Goal: Task Accomplishment & Management: Use online tool/utility

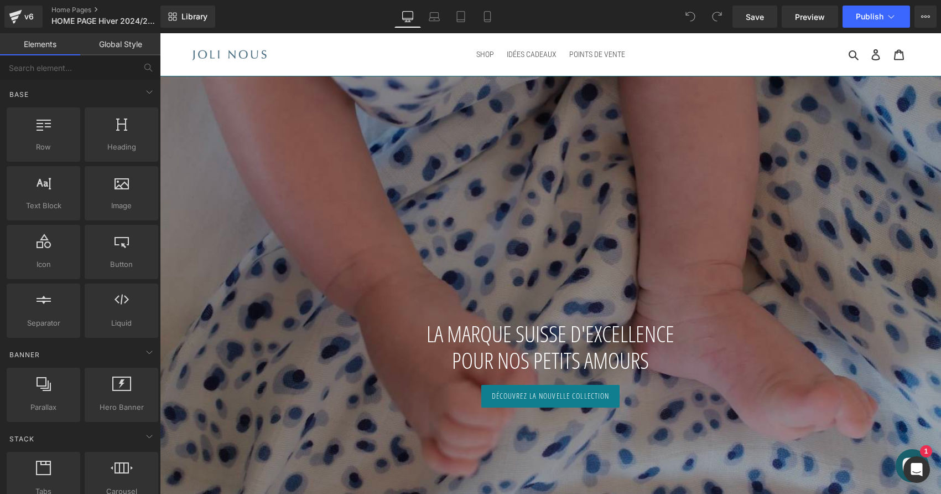
click at [490, 255] on div at bounding box center [550, 342] width 781 height 548
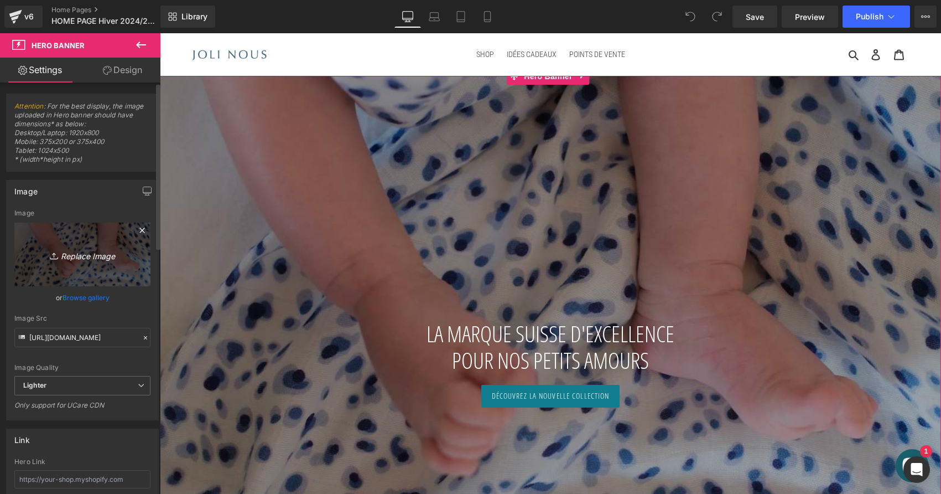
click at [115, 256] on icon "Replace Image" at bounding box center [82, 254] width 89 height 14
type input "C:\fakepath\IMG_0832.jpeg"
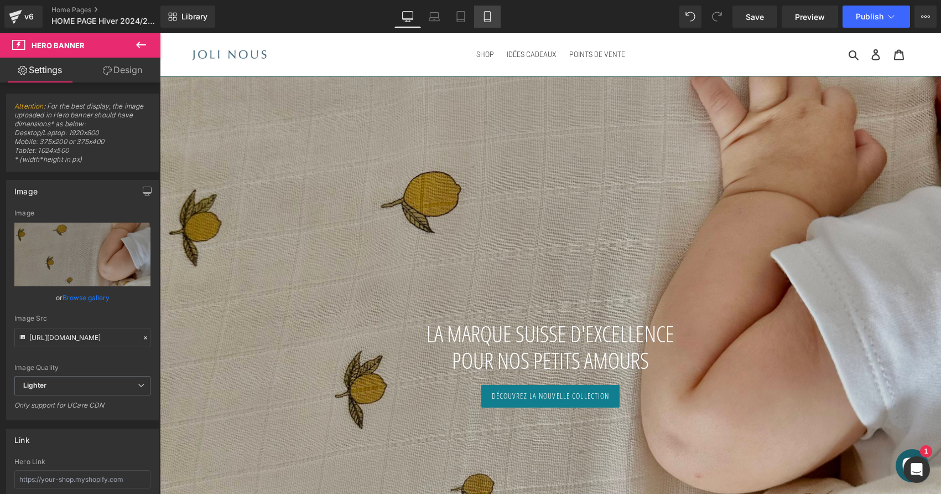
click at [492, 15] on icon at bounding box center [487, 16] width 11 height 11
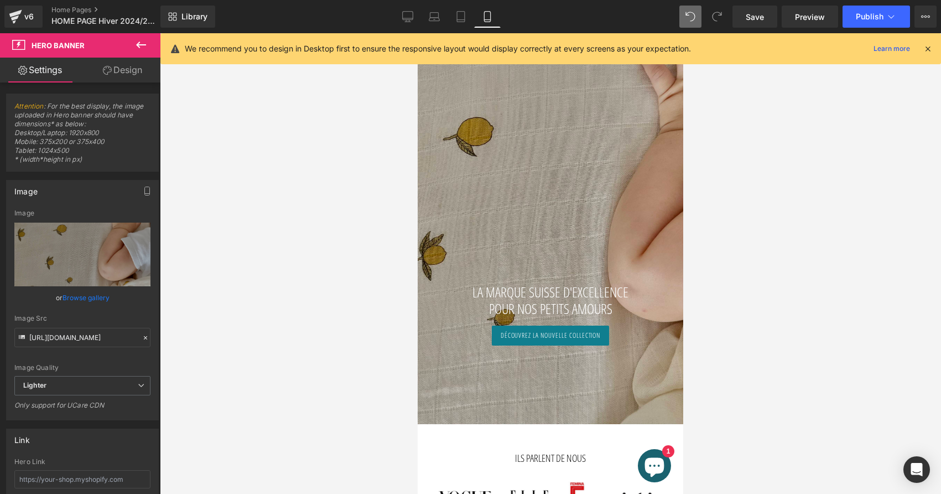
type input "[URL][DOMAIN_NAME]"
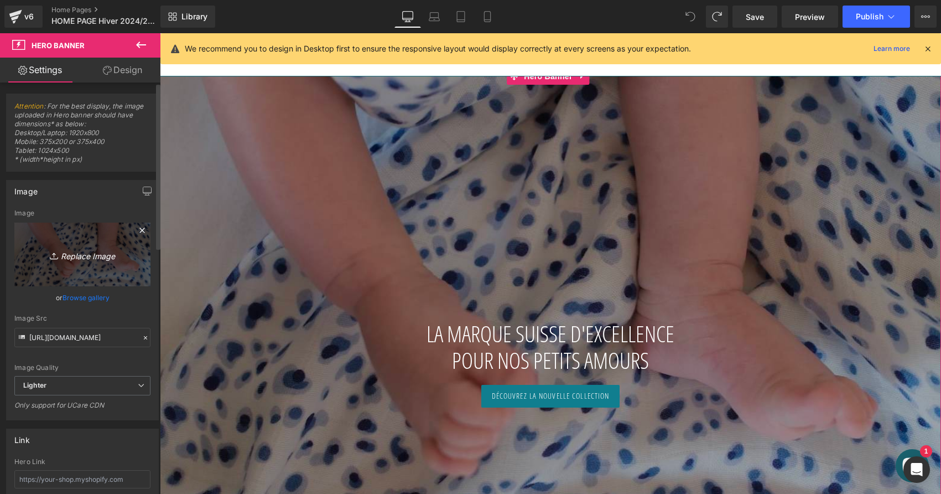
click at [129, 250] on link "Replace Image" at bounding box center [82, 254] width 136 height 64
type input "C:\fakepath\IMG_8804.jpeg"
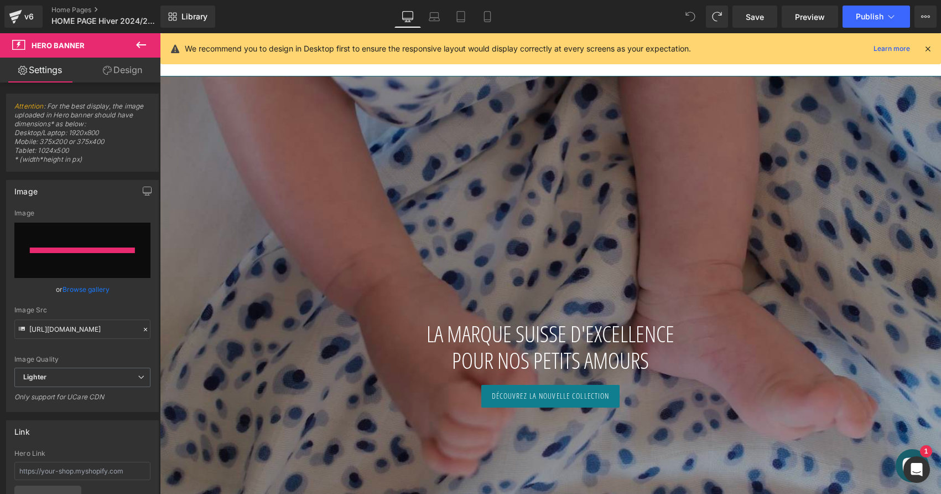
type input "[URL][DOMAIN_NAME]"
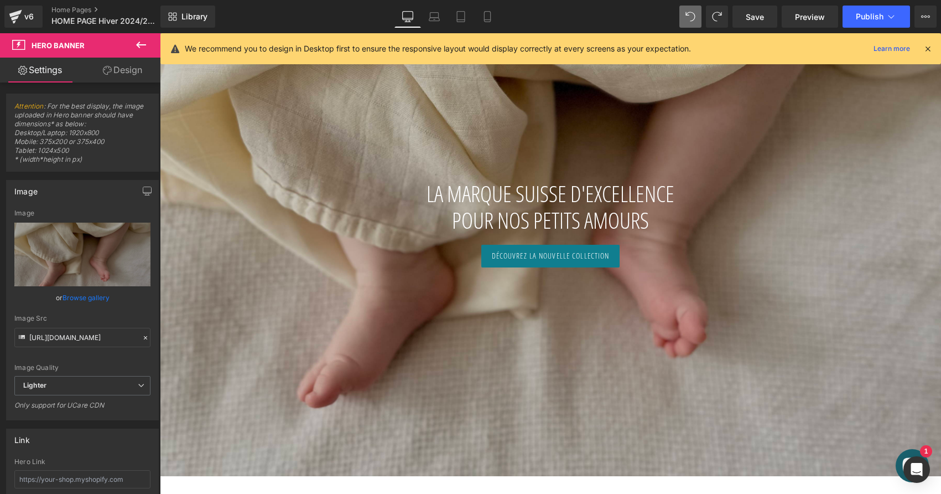
scroll to position [150, 0]
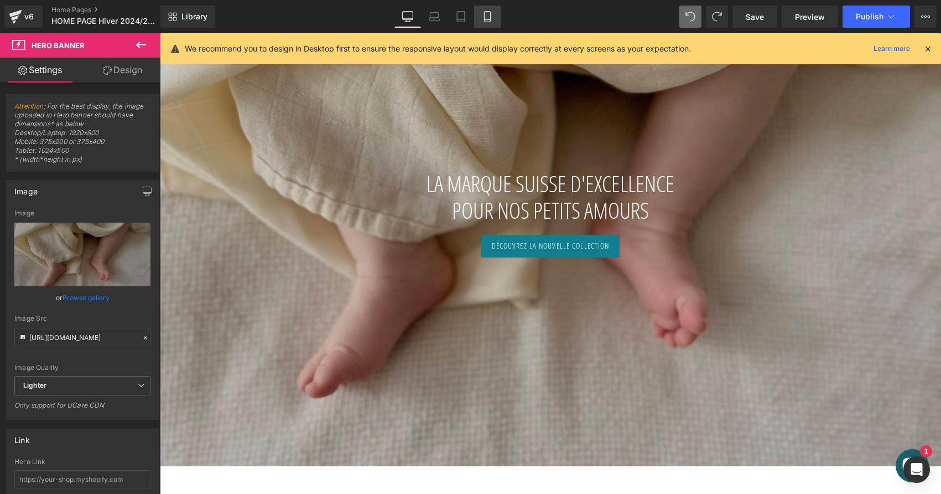
click at [496, 14] on link "Mobile" at bounding box center [487, 17] width 27 height 22
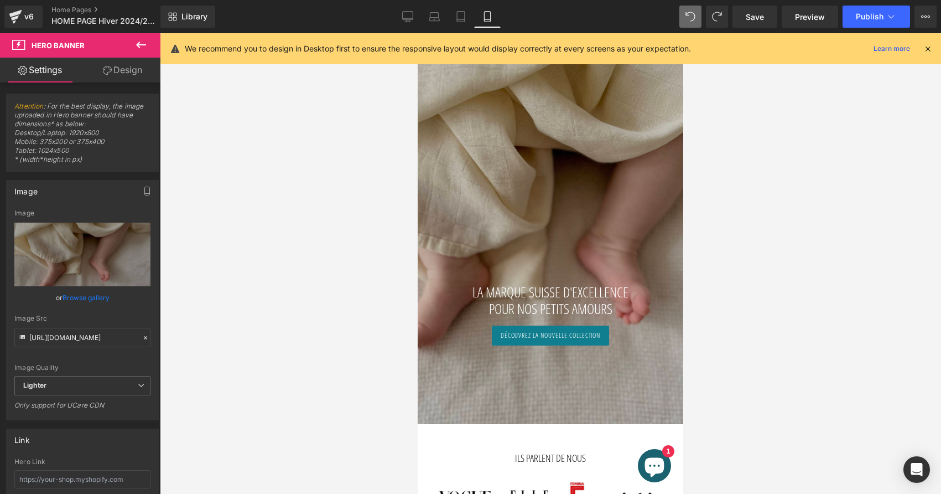
click at [930, 45] on icon at bounding box center [928, 49] width 10 height 10
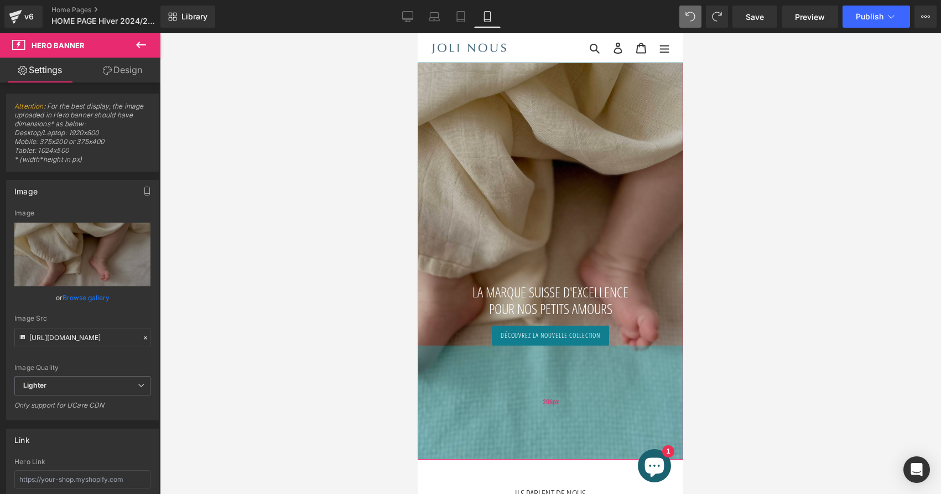
drag, startPoint x: 542, startPoint y: 390, endPoint x: 532, endPoint y: 424, distance: 35.7
click at [532, 424] on div "206px" at bounding box center [551, 402] width 266 height 114
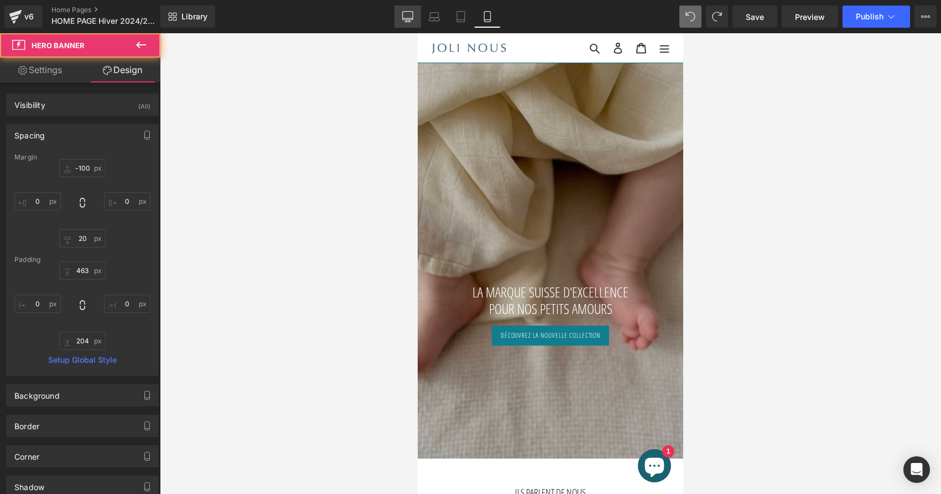
click at [407, 11] on link "Desktop" at bounding box center [407, 17] width 27 height 22
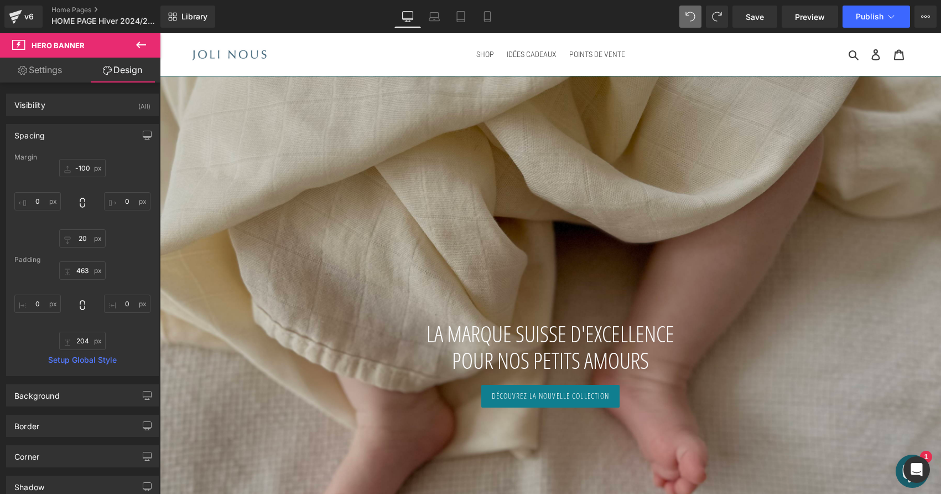
type input "-70"
type input "0"
type input "456"
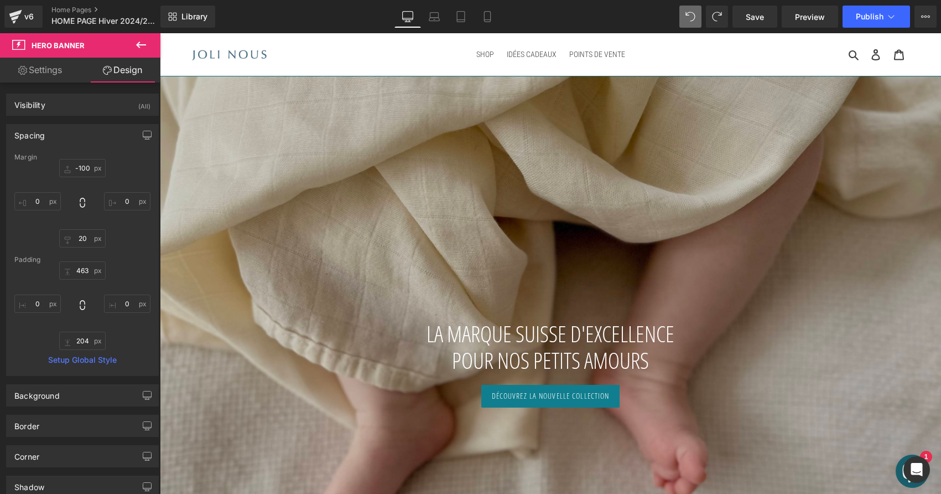
type input "0"
type input "377"
type input "0"
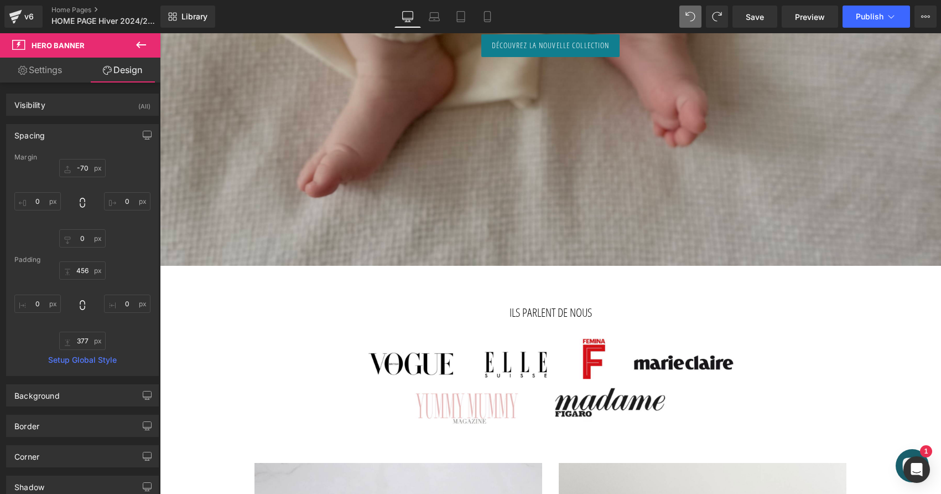
scroll to position [353, 0]
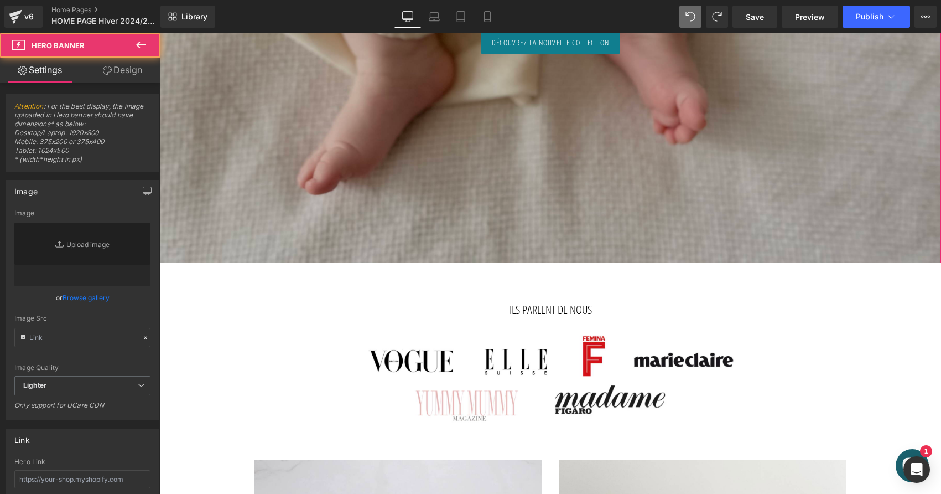
type input "[URL][DOMAIN_NAME]"
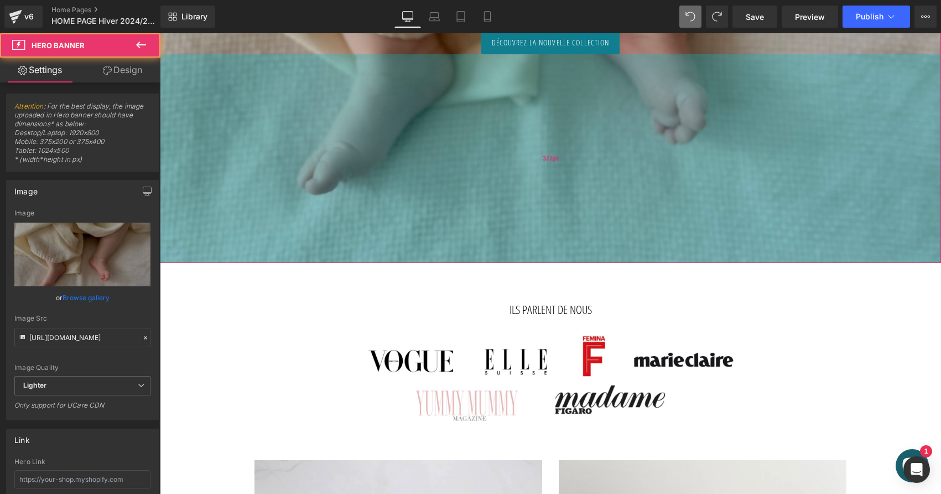
drag, startPoint x: 611, startPoint y: 188, endPoint x: 609, endPoint y: 211, distance: 23.3
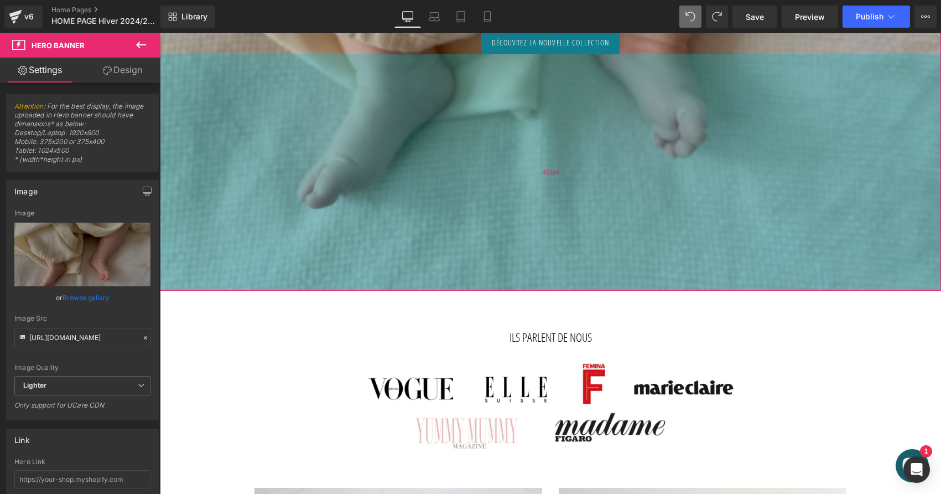
drag, startPoint x: 609, startPoint y: 211, endPoint x: 607, endPoint y: 239, distance: 27.8
click at [607, 239] on div "427px" at bounding box center [550, 172] width 781 height 236
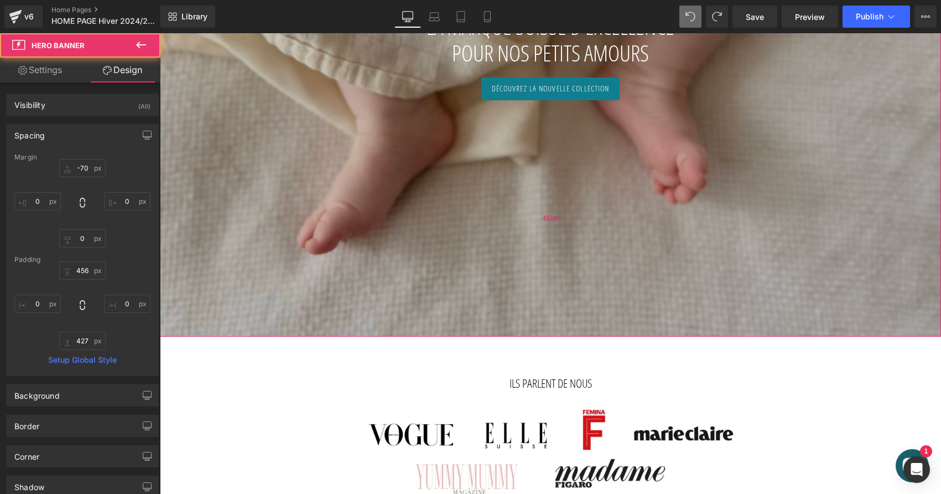
scroll to position [175, 0]
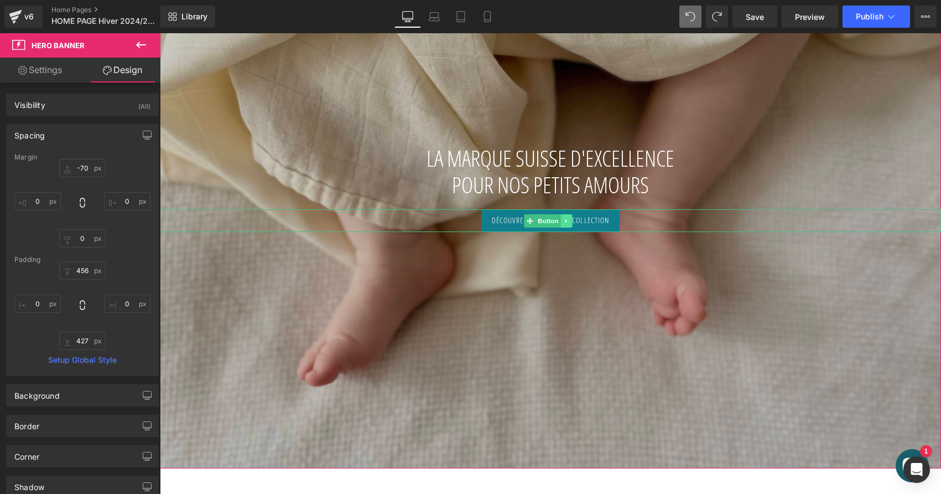
click at [565, 217] on icon at bounding box center [567, 220] width 6 height 7
click at [571, 219] on icon at bounding box center [572, 220] width 6 height 6
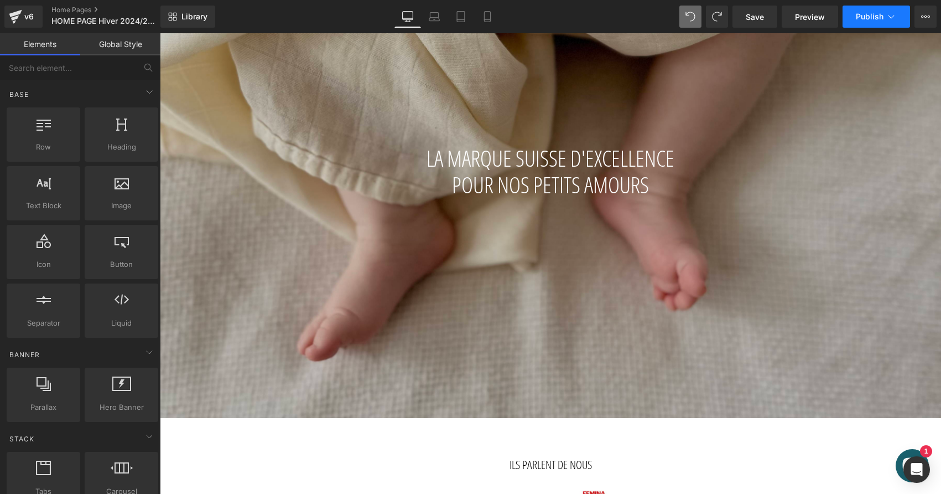
click at [870, 14] on span "Publish" at bounding box center [870, 16] width 28 height 9
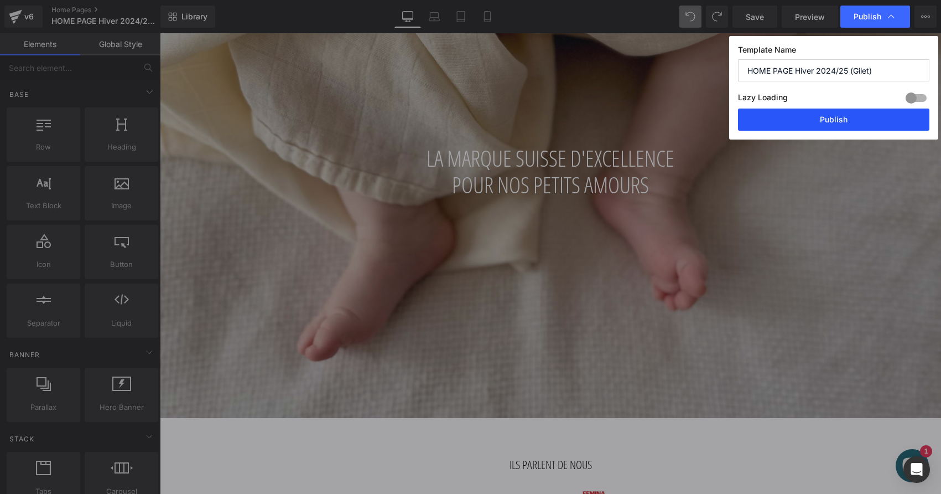
click at [812, 120] on button "Publish" at bounding box center [833, 119] width 191 height 22
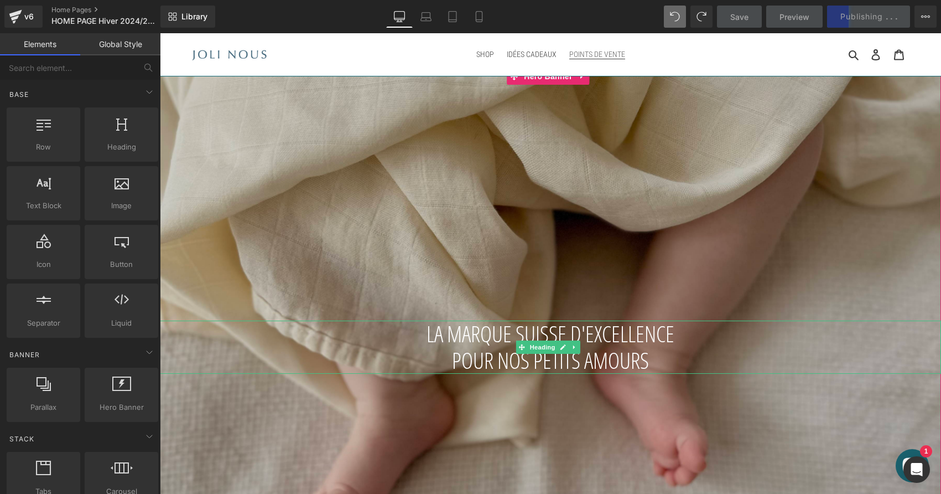
scroll to position [0, 0]
click at [480, 12] on icon at bounding box center [479, 16] width 11 height 11
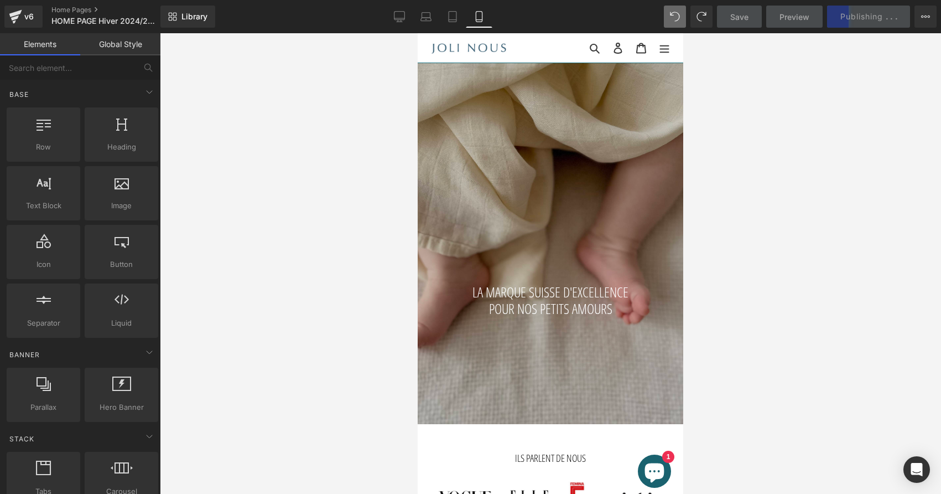
scroll to position [49, 0]
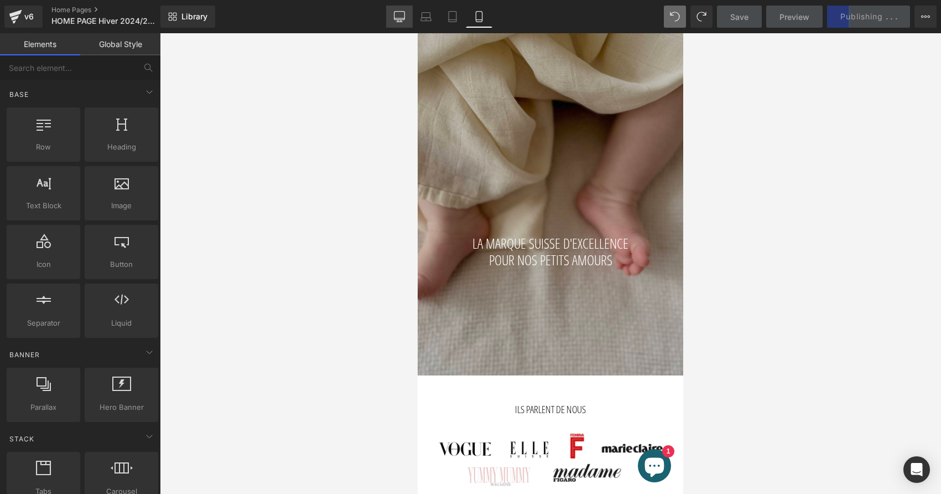
click at [409, 9] on link "Desktop" at bounding box center [399, 17] width 27 height 22
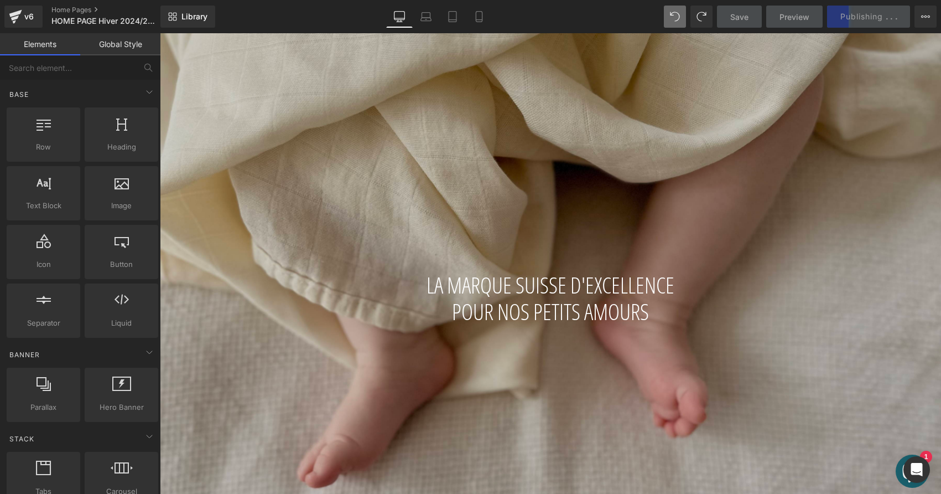
scroll to position [74, 0]
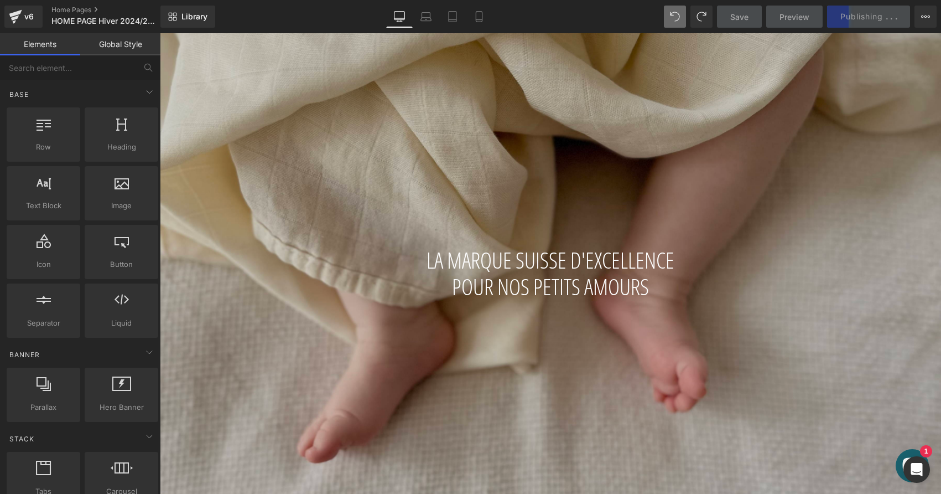
click at [160, 33] on div "463px" at bounding box center [160, 33] width 0 height 0
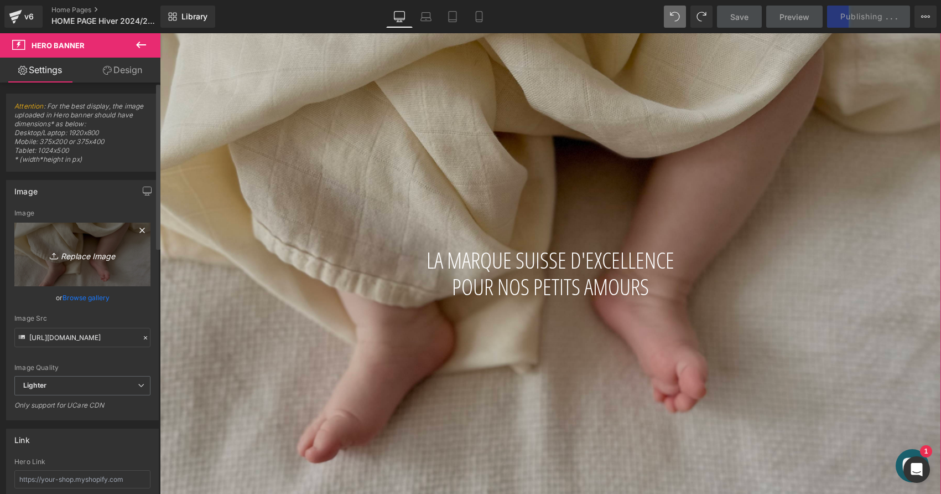
click at [79, 255] on icon "Replace Image" at bounding box center [82, 254] width 89 height 14
type input "C:\fakepath\IMG_7323.jpeg"
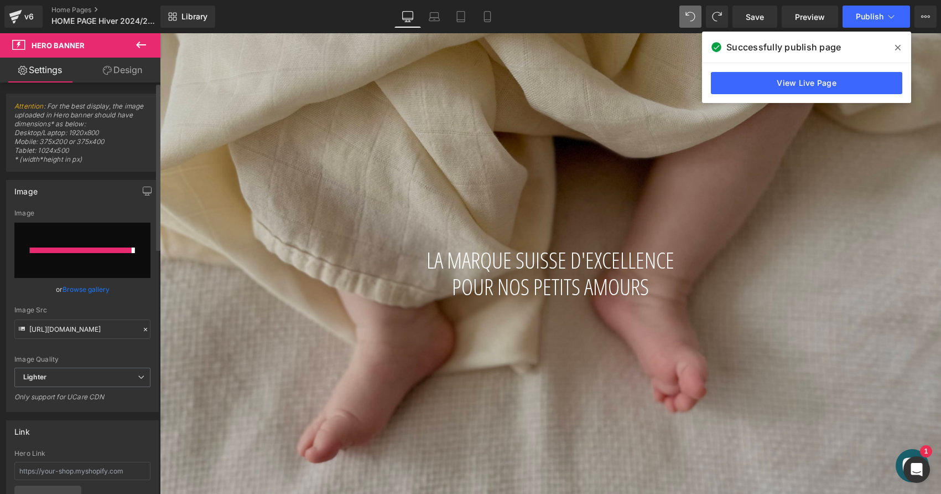
type input "[URL][DOMAIN_NAME]"
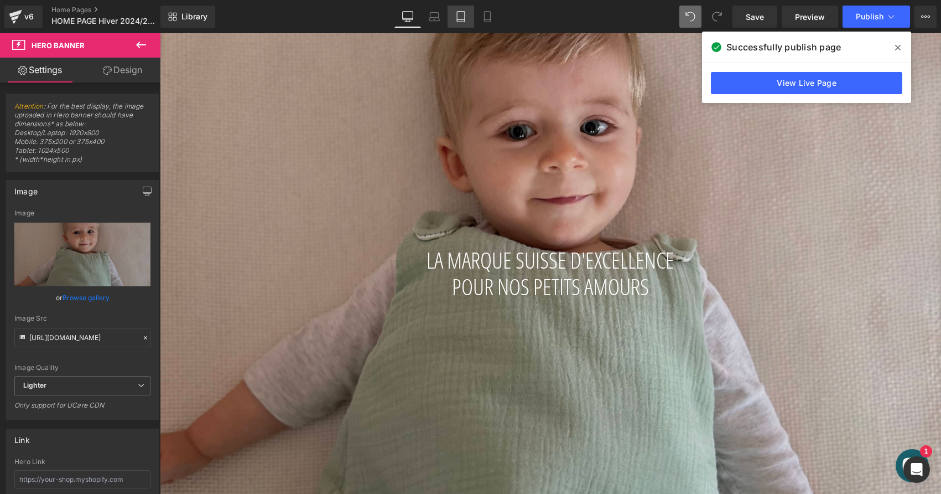
click at [466, 15] on icon at bounding box center [460, 16] width 11 height 11
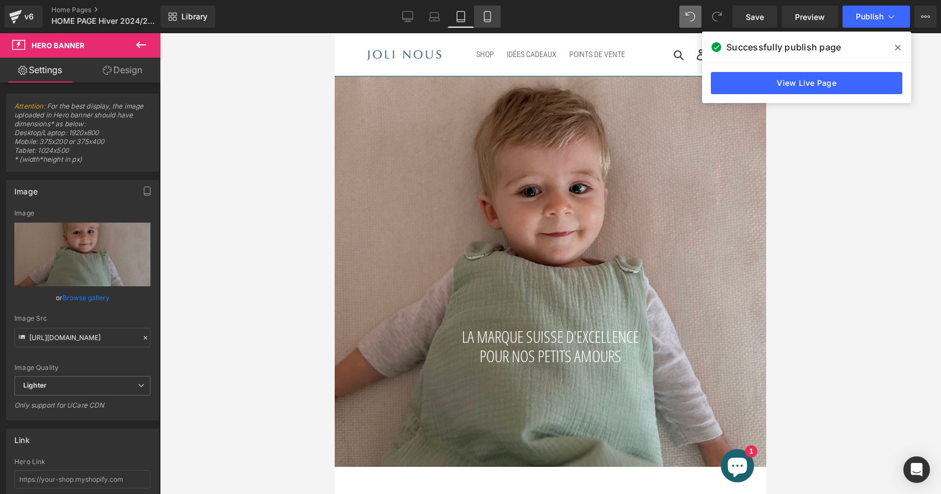
click at [494, 15] on link "Mobile" at bounding box center [487, 17] width 27 height 22
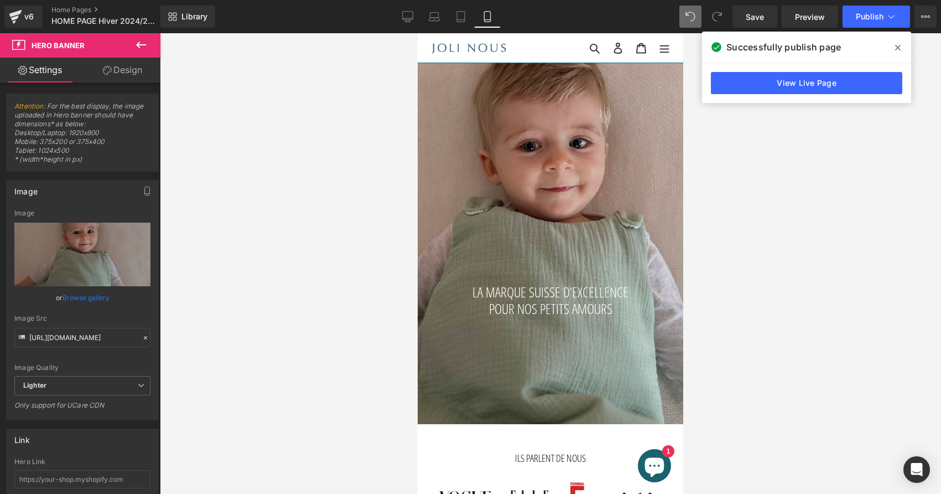
click at [485, 14] on icon at bounding box center [487, 16] width 11 height 11
click at [410, 10] on link "Desktop" at bounding box center [407, 17] width 27 height 22
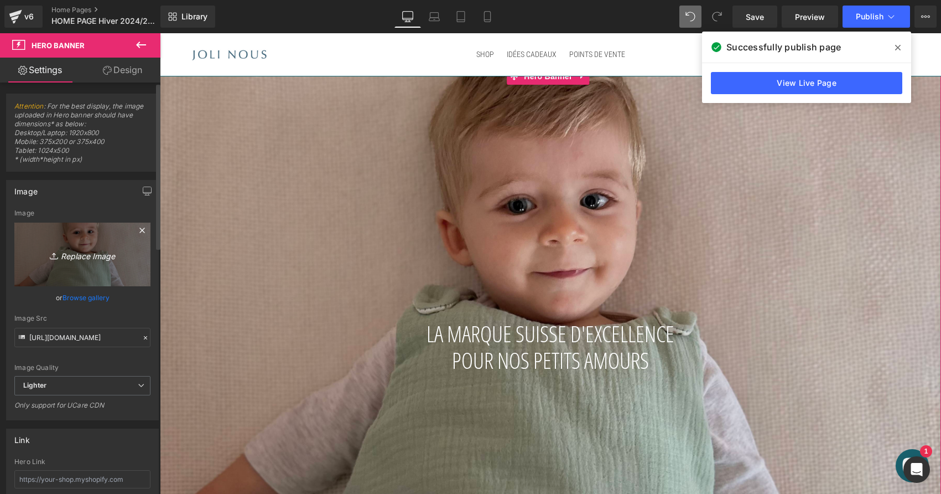
click at [97, 247] on link "Replace Image" at bounding box center [82, 254] width 136 height 64
type input "C:\fakepath\joli-nous-marque-enfant-bébé-excellence-doux-confort-[GEOGRAPHIC_…"
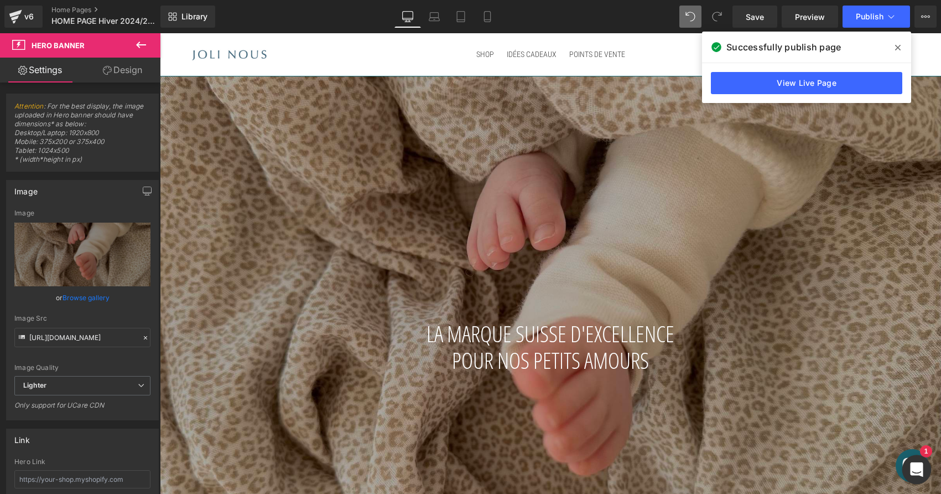
type input "[URL][DOMAIN_NAME]"
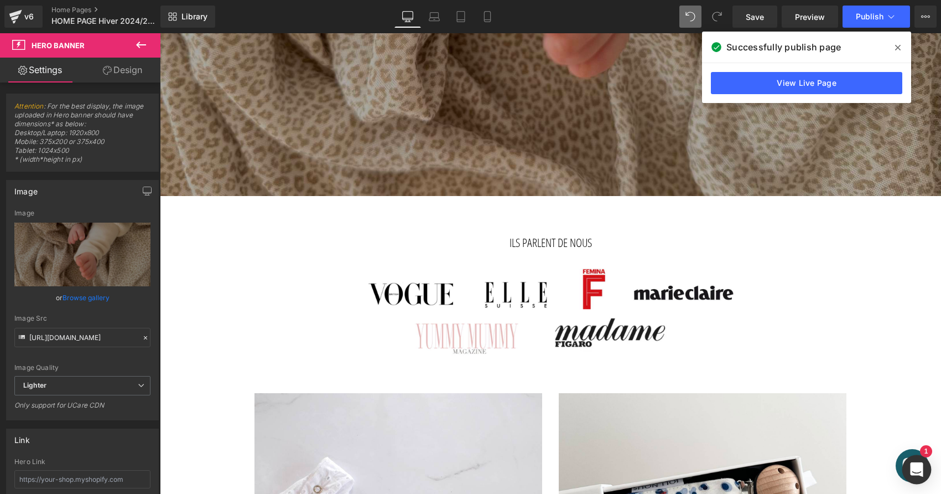
scroll to position [398, 0]
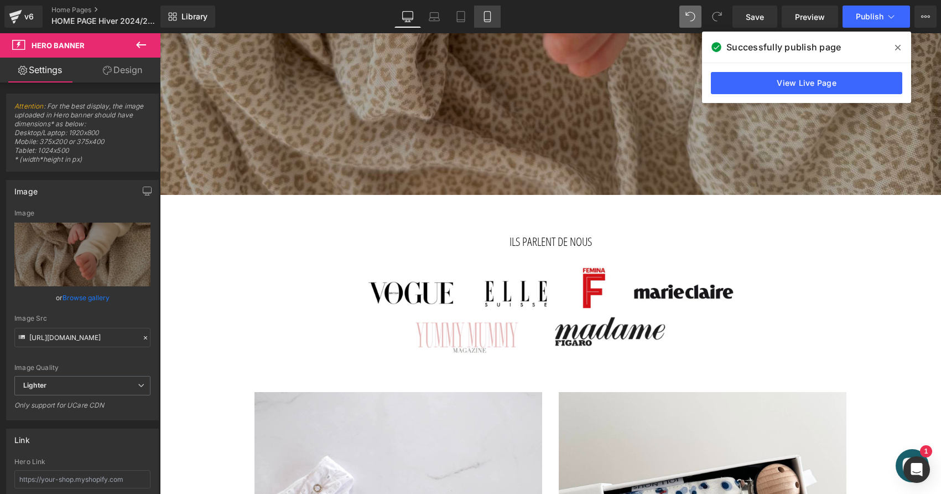
click at [482, 18] on icon at bounding box center [487, 16] width 11 height 11
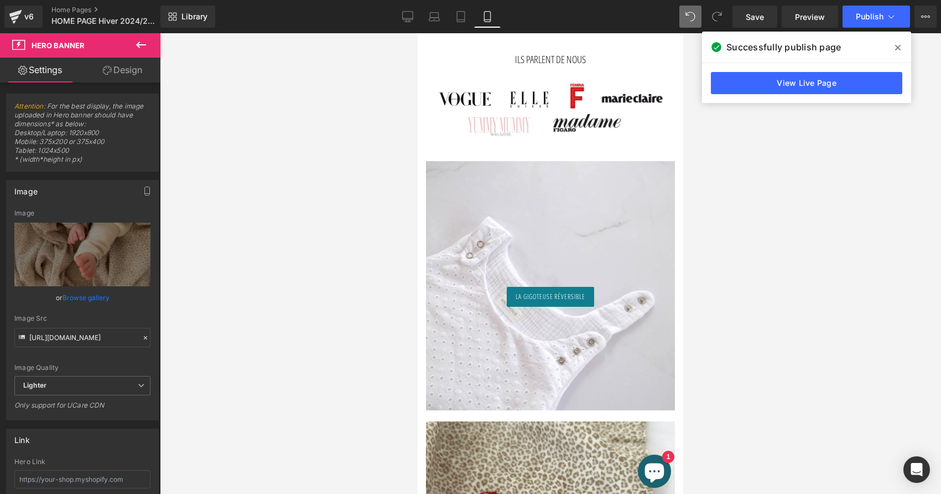
scroll to position [0, 0]
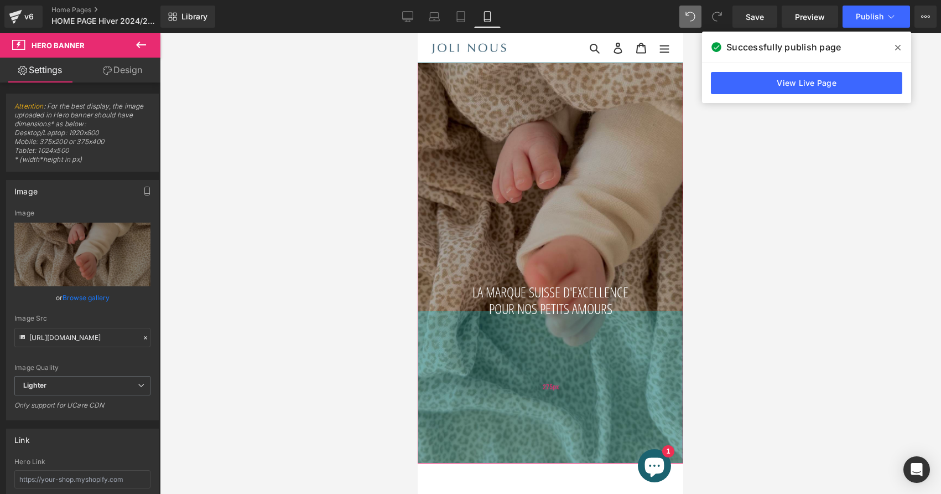
drag, startPoint x: 559, startPoint y: 361, endPoint x: 550, endPoint y: 399, distance: 39.9
click at [550, 400] on div "275px" at bounding box center [551, 387] width 266 height 152
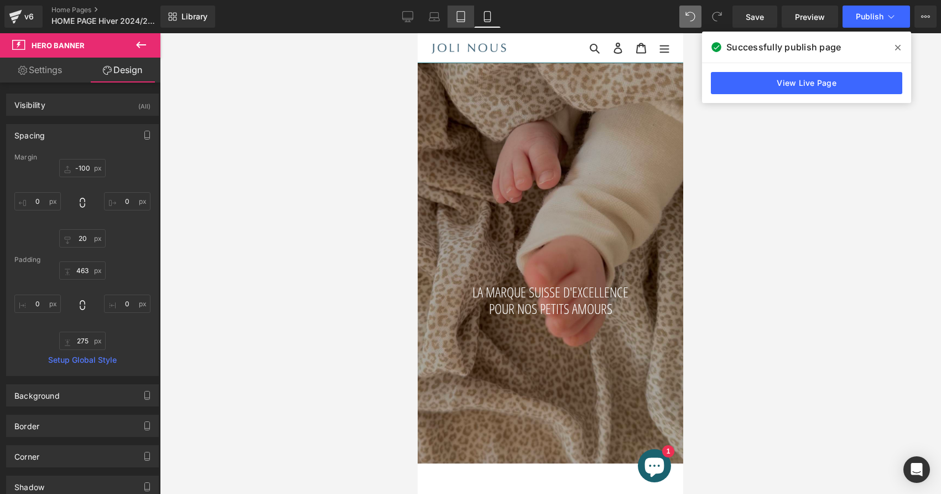
click at [469, 20] on link "Tablet" at bounding box center [461, 17] width 27 height 22
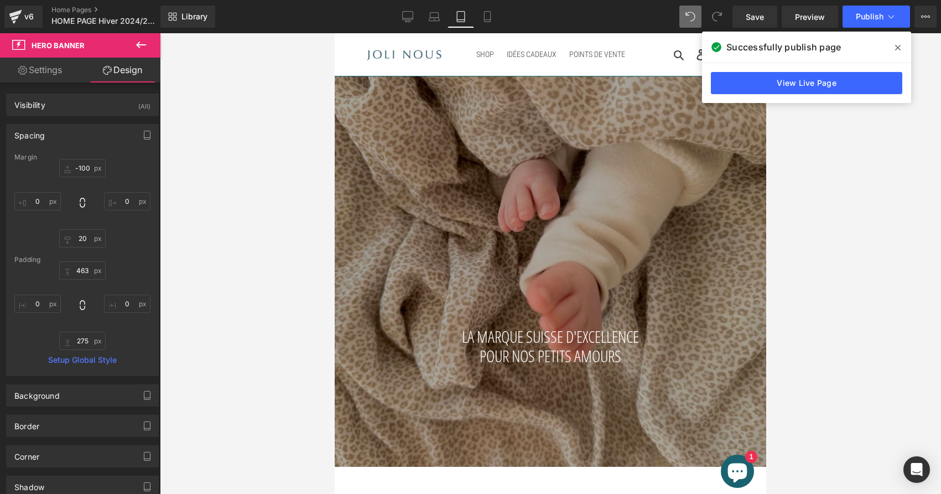
type input "-60"
type input "0"
type input "458"
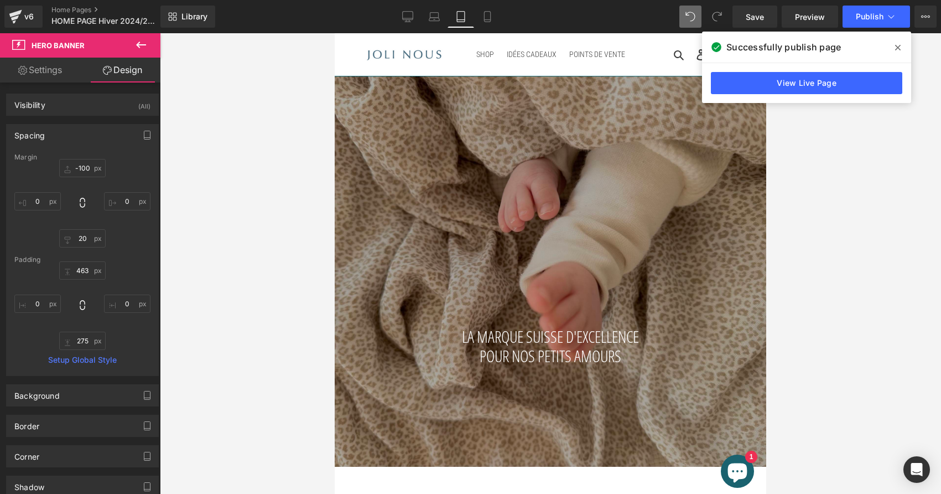
type input "0"
type input "202"
type input "0"
click at [433, 19] on icon at bounding box center [434, 16] width 11 height 11
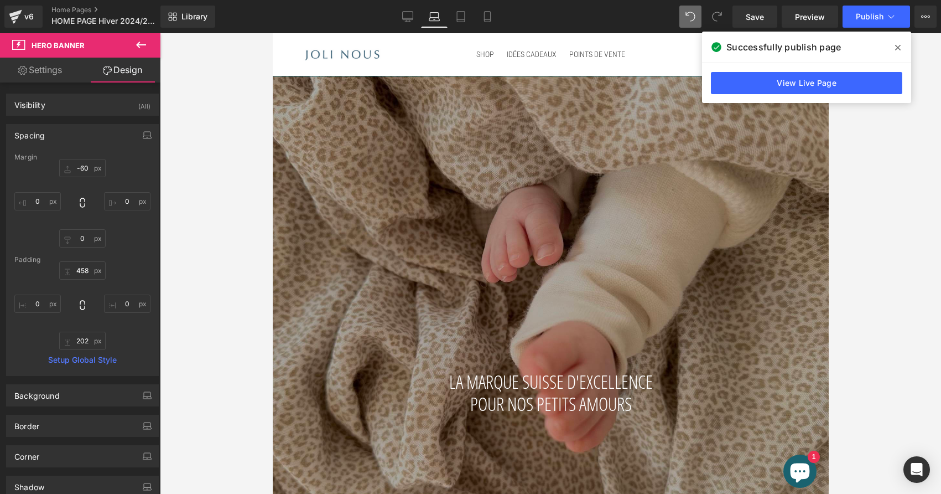
type input "-60"
type input "0"
type input "30"
type input "0"
type input "537"
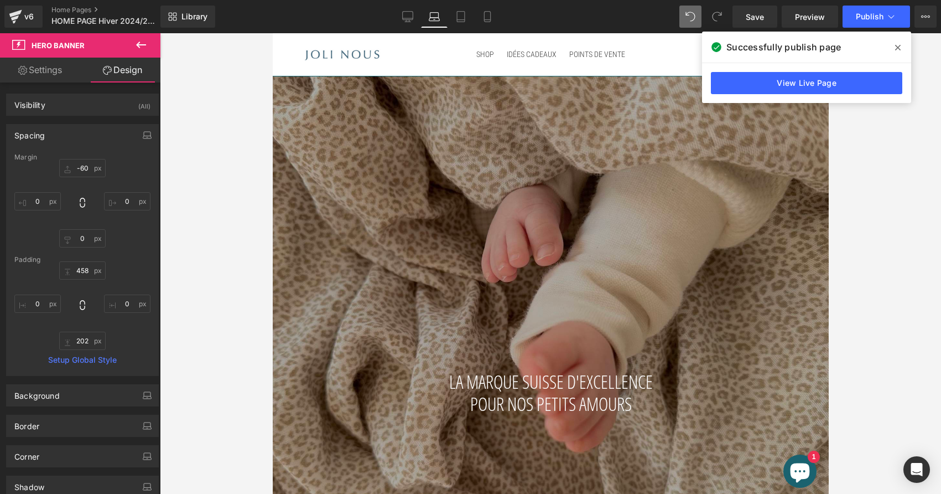
type input "0"
type input "348"
type input "0"
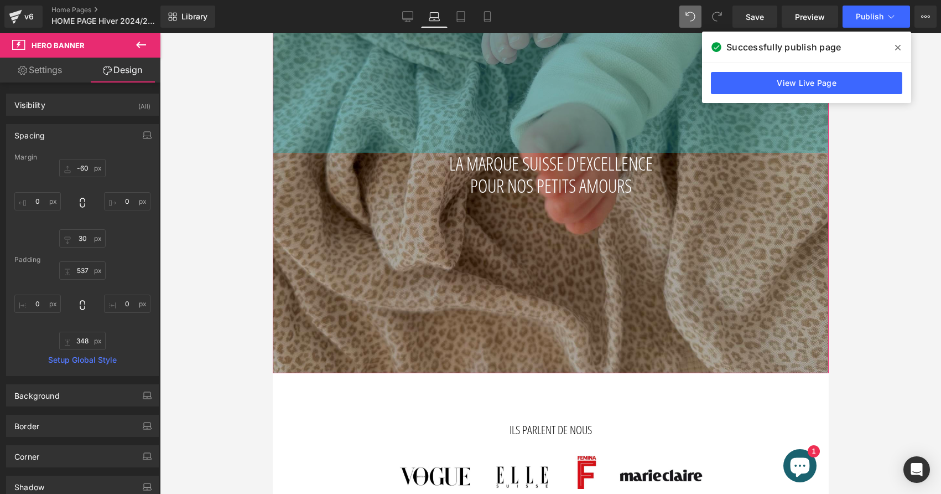
scroll to position [239, 0]
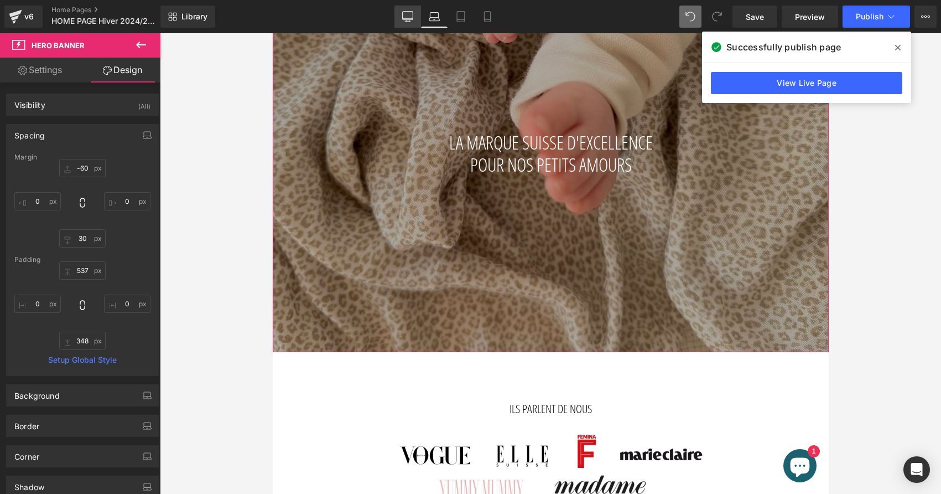
click at [405, 12] on icon at bounding box center [407, 16] width 11 height 8
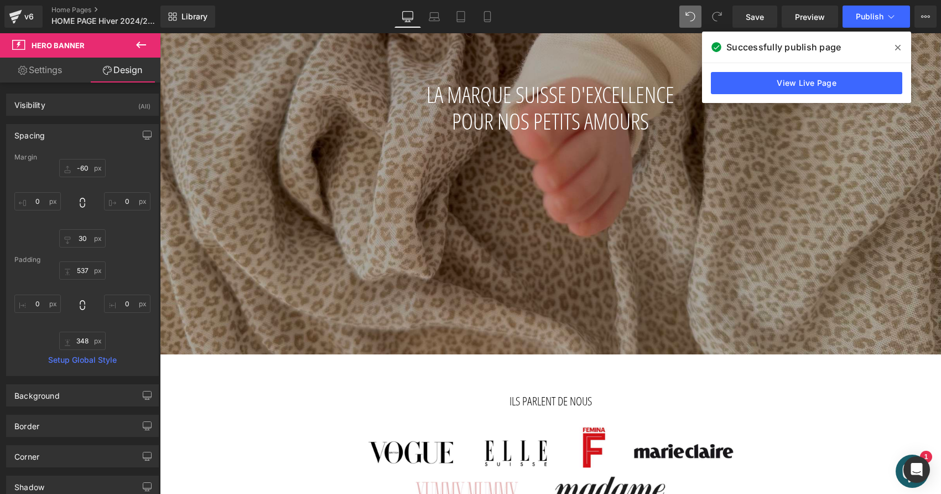
scroll to position [0, 0]
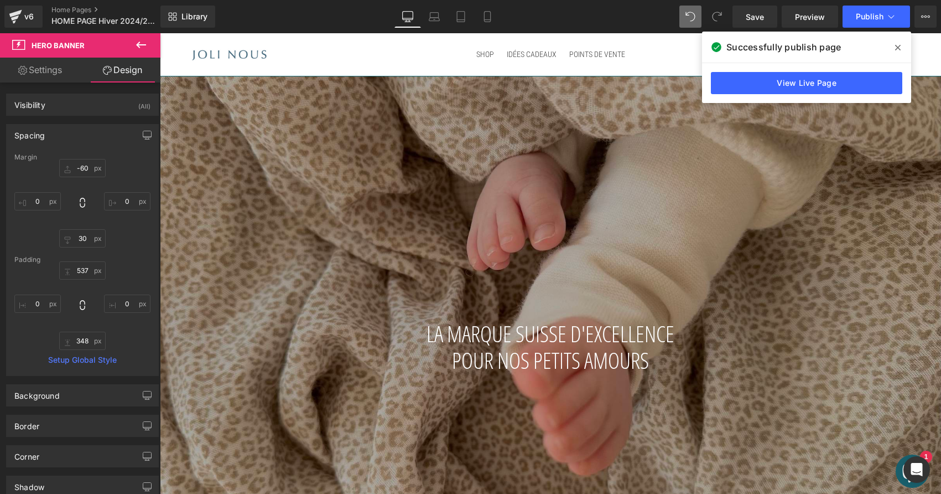
type input "-70"
type input "0"
type input "456"
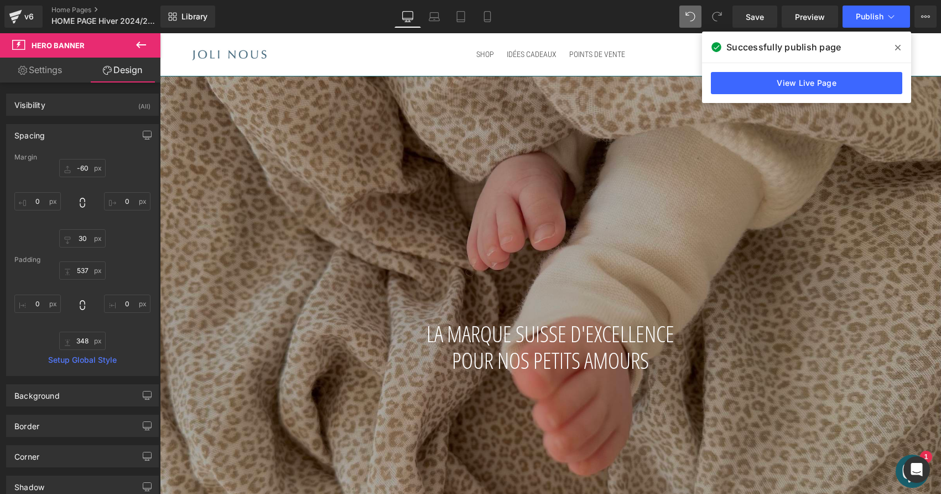
type input "0"
type input "427"
type input "0"
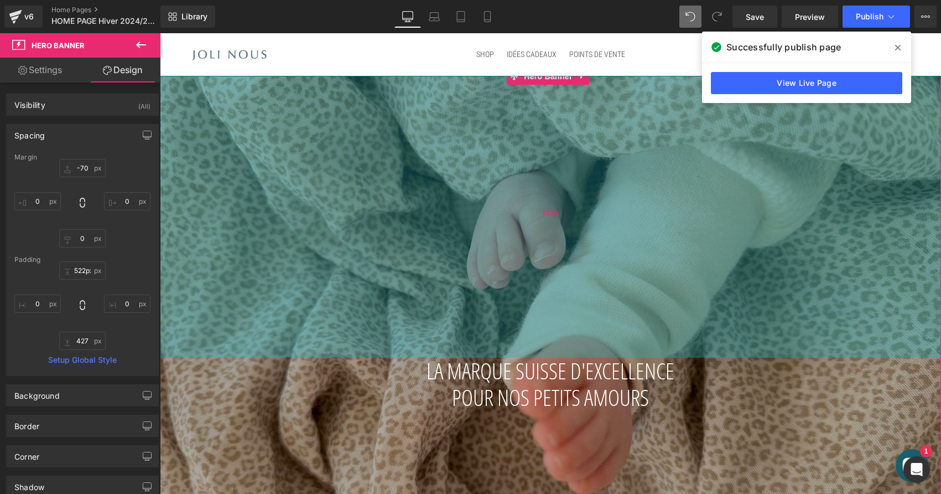
type input "521px"
drag, startPoint x: 597, startPoint y: 227, endPoint x: 595, endPoint y: 263, distance: 36.0
click at [595, 263] on div "523px" at bounding box center [550, 212] width 781 height 289
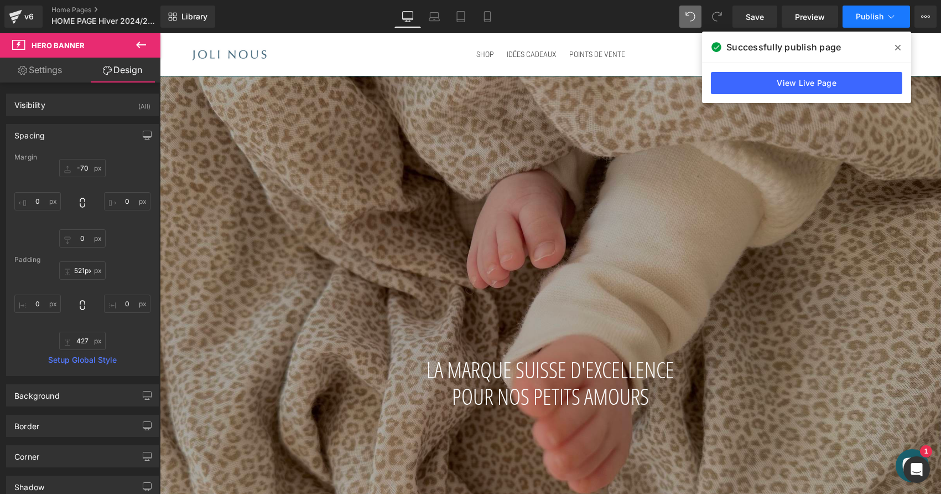
click at [869, 19] on span "Publish" at bounding box center [870, 16] width 28 height 9
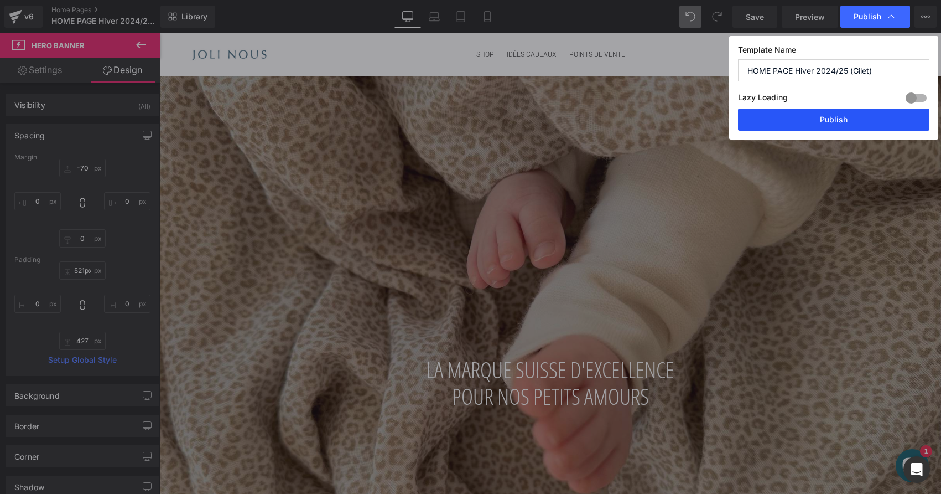
click at [823, 122] on button "Publish" at bounding box center [833, 119] width 191 height 22
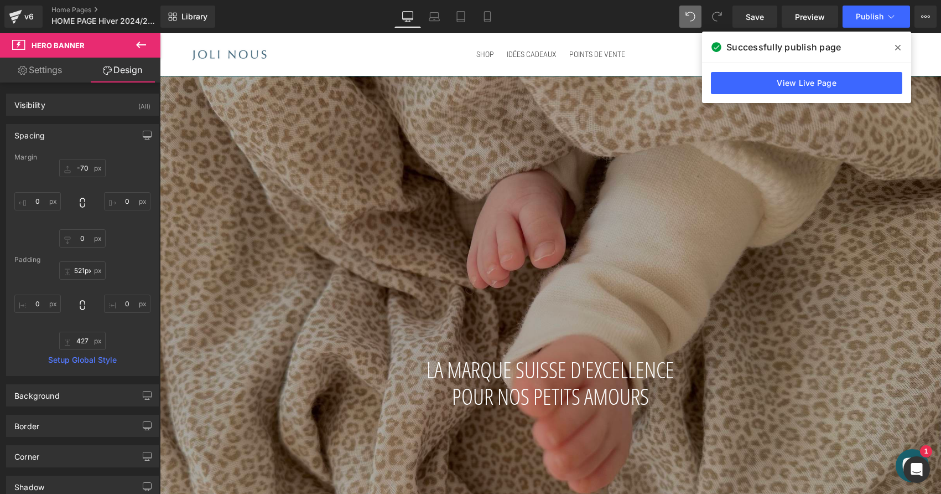
click at [901, 48] on span at bounding box center [898, 48] width 18 height 18
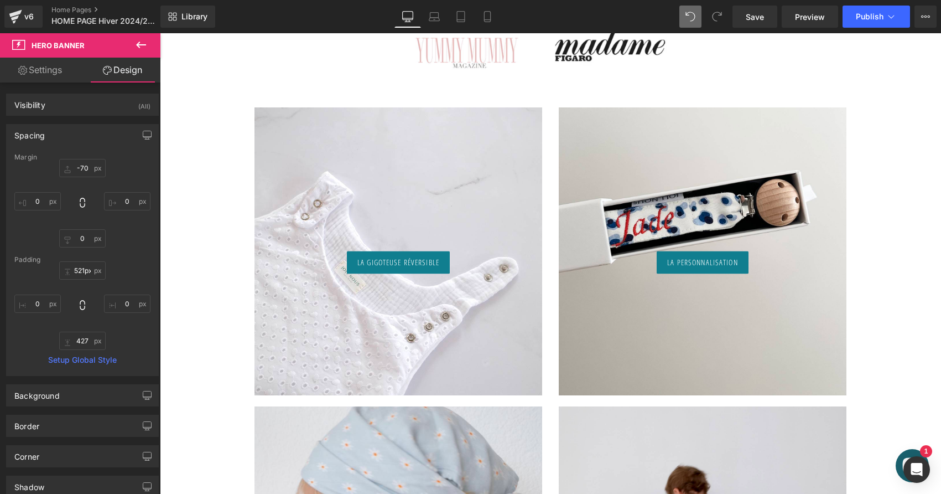
scroll to position [669, 0]
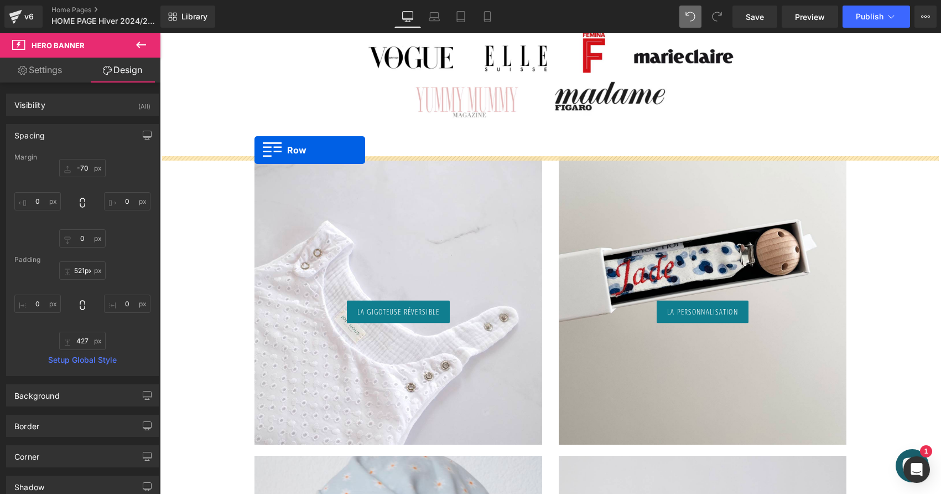
drag, startPoint x: 252, startPoint y: 174, endPoint x: 255, endPoint y: 150, distance: 23.9
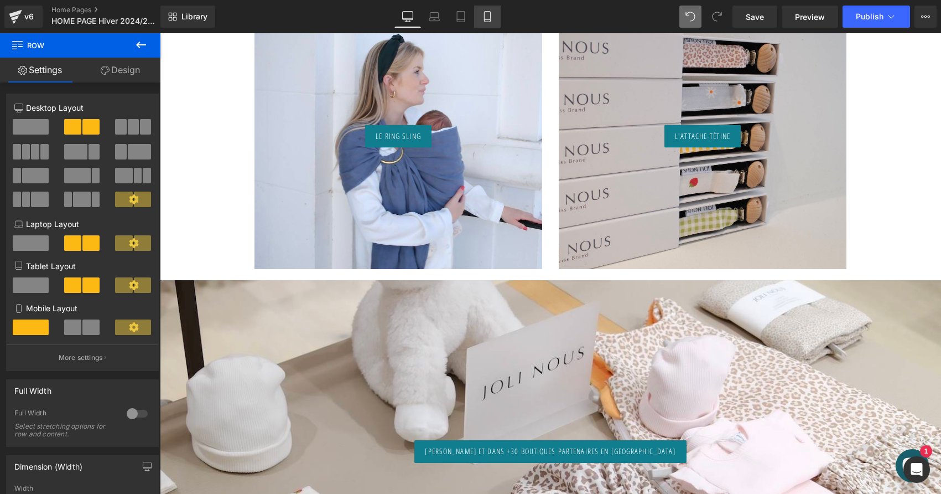
click at [491, 12] on icon at bounding box center [487, 16] width 11 height 11
type input "100"
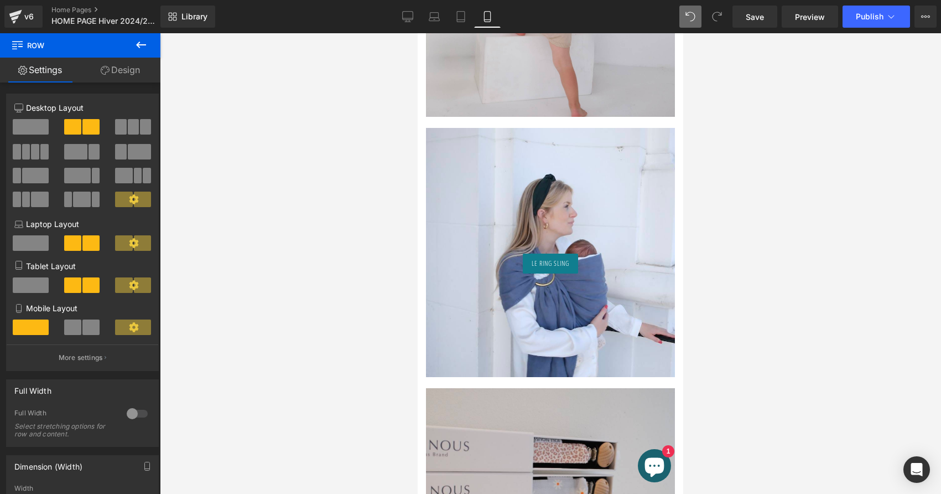
scroll to position [2080, 0]
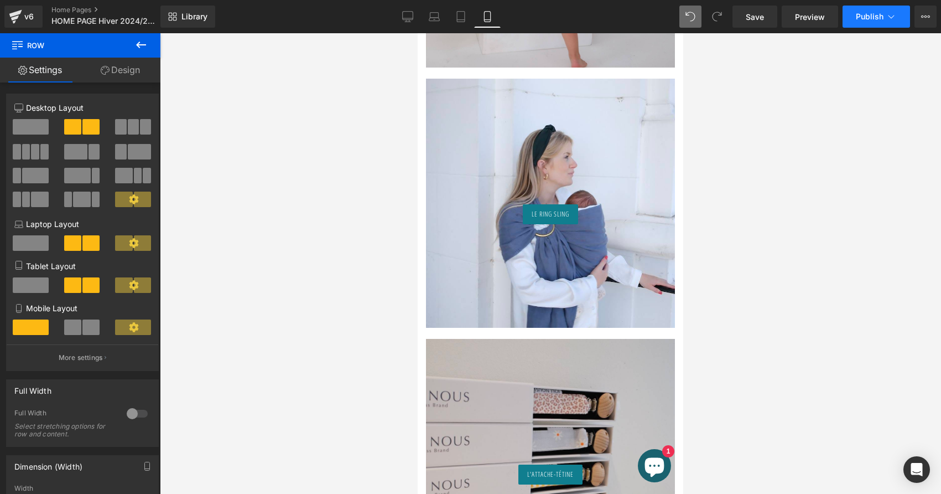
click at [863, 11] on button "Publish" at bounding box center [877, 17] width 68 height 22
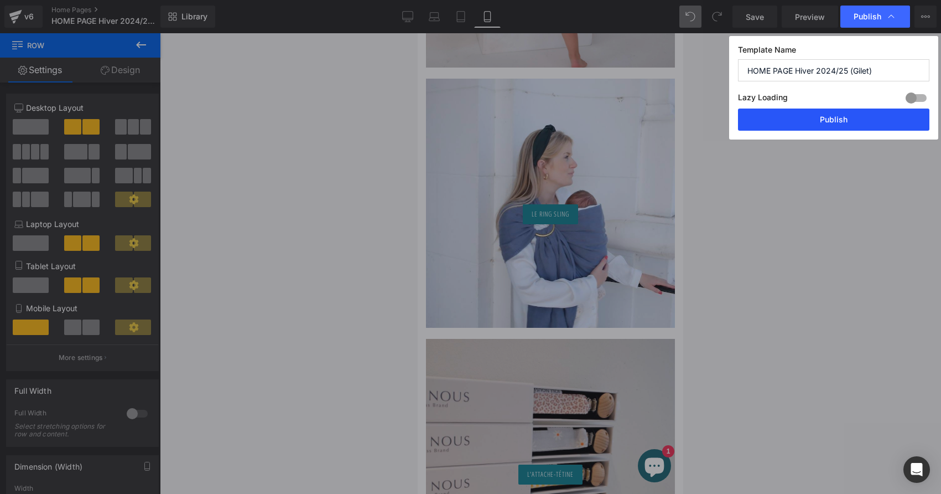
click at [814, 127] on button "Publish" at bounding box center [833, 119] width 191 height 22
